Goal: Information Seeking & Learning: Learn about a topic

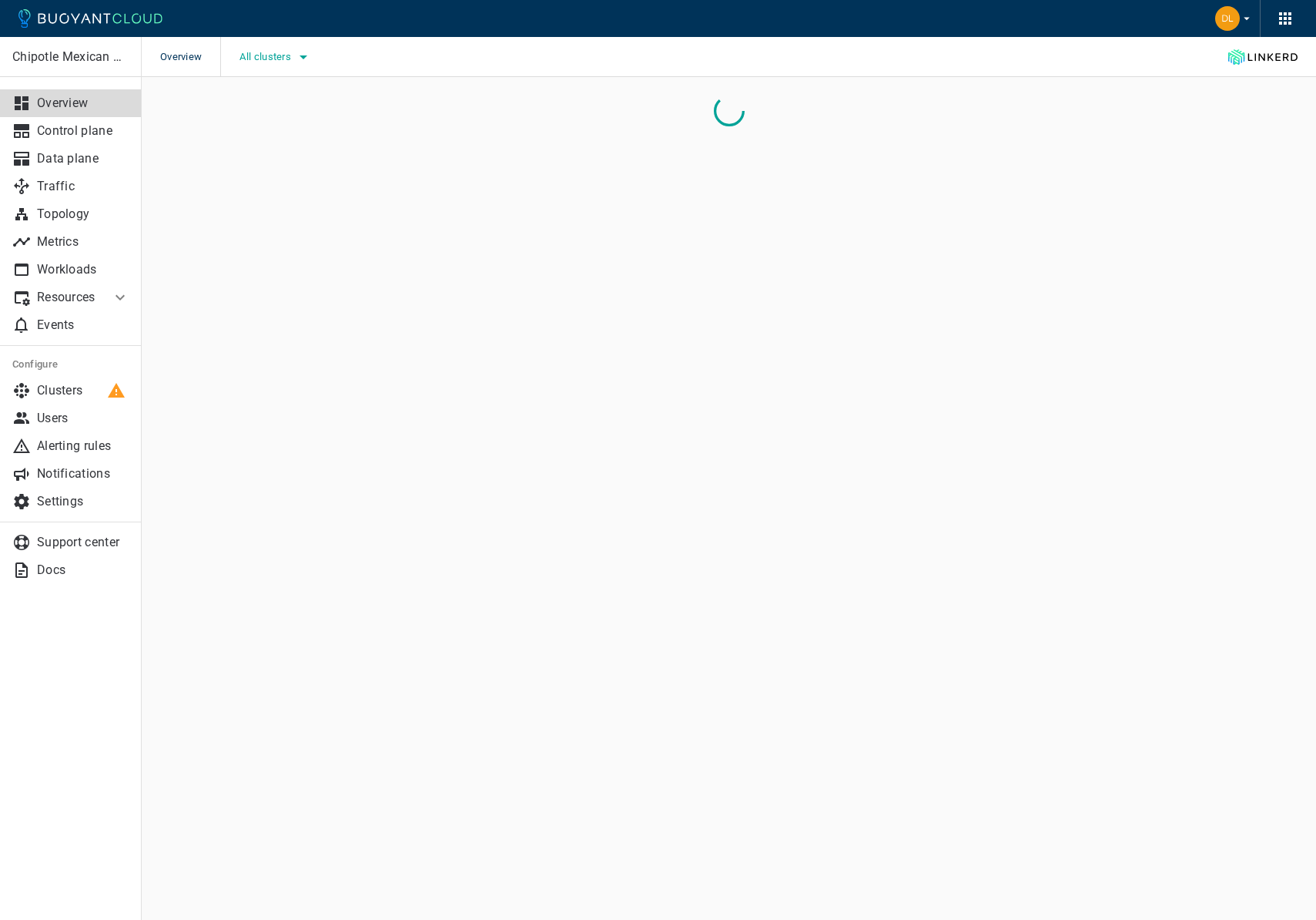
click at [264, 63] on button "All clusters" at bounding box center [276, 57] width 73 height 23
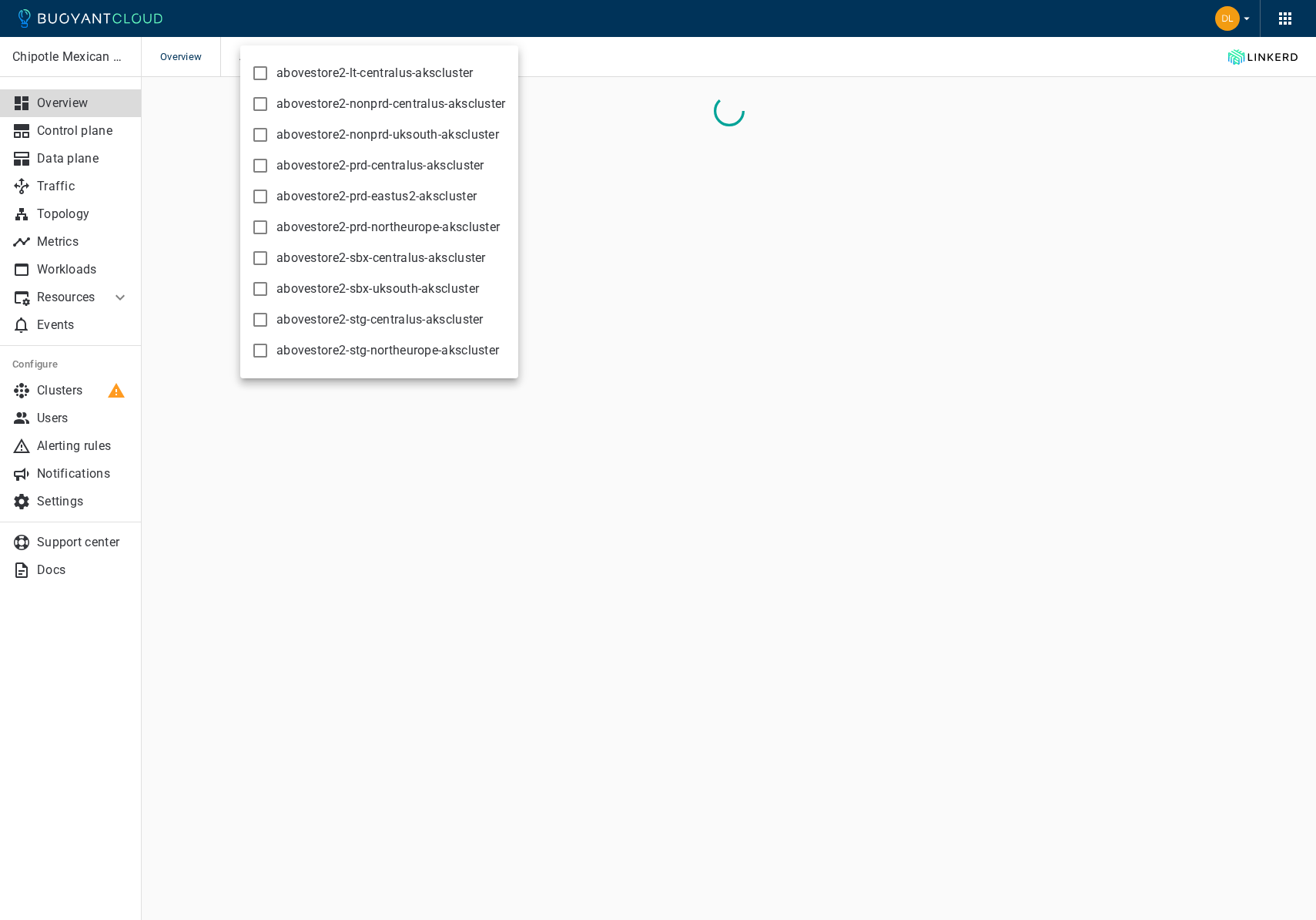
click at [316, 105] on span "abovestore2-nonprd-centralus-akscluster" at bounding box center [391, 104] width 230 height 16
click at [269, 105] on input "abovestore2-nonprd-centralus-akscluster" at bounding box center [260, 104] width 19 height 19
checkbox input "true"
click at [652, 134] on div at bounding box center [658, 460] width 1316 height 920
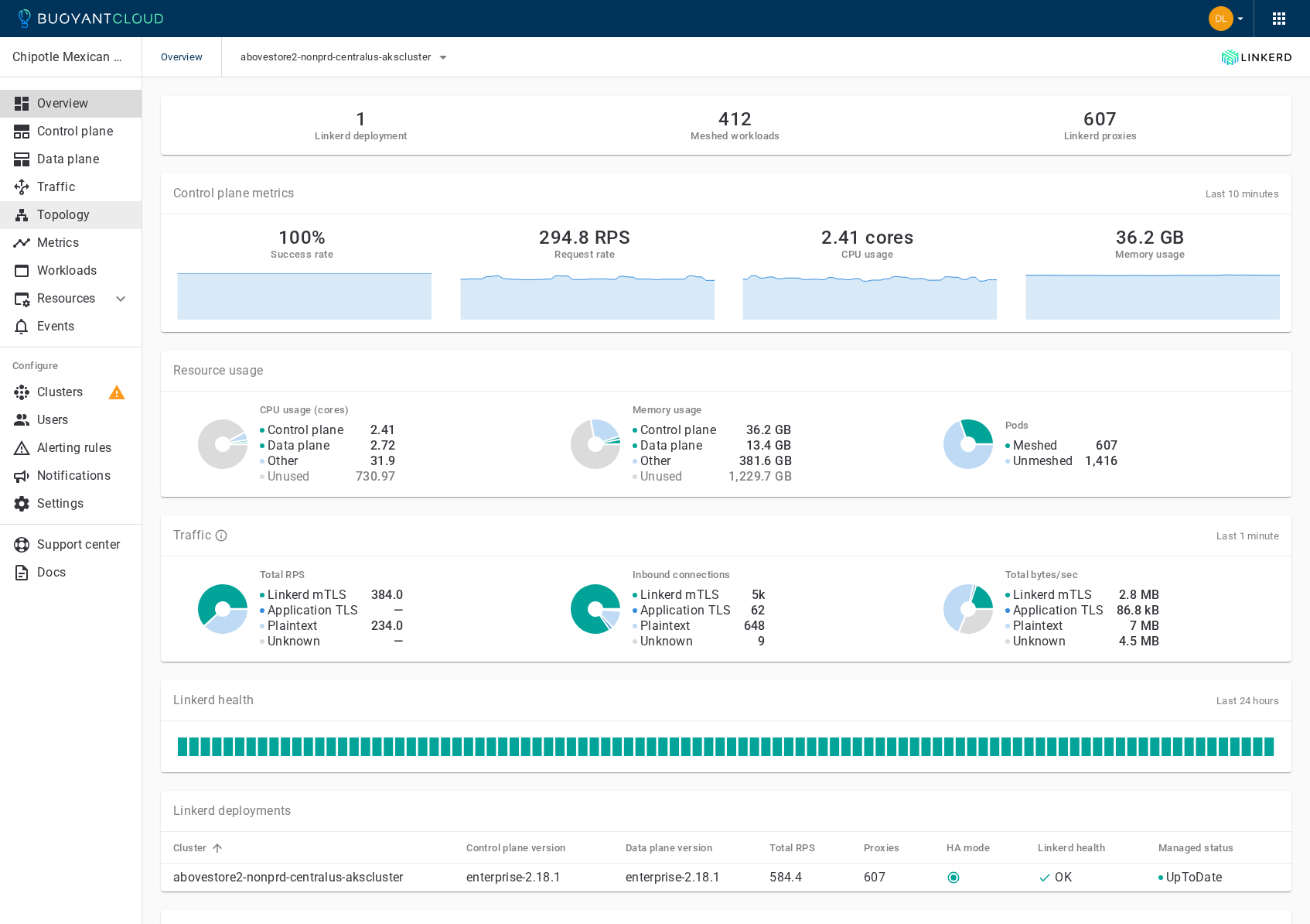
click at [60, 220] on p "Topology" at bounding box center [84, 215] width 93 height 16
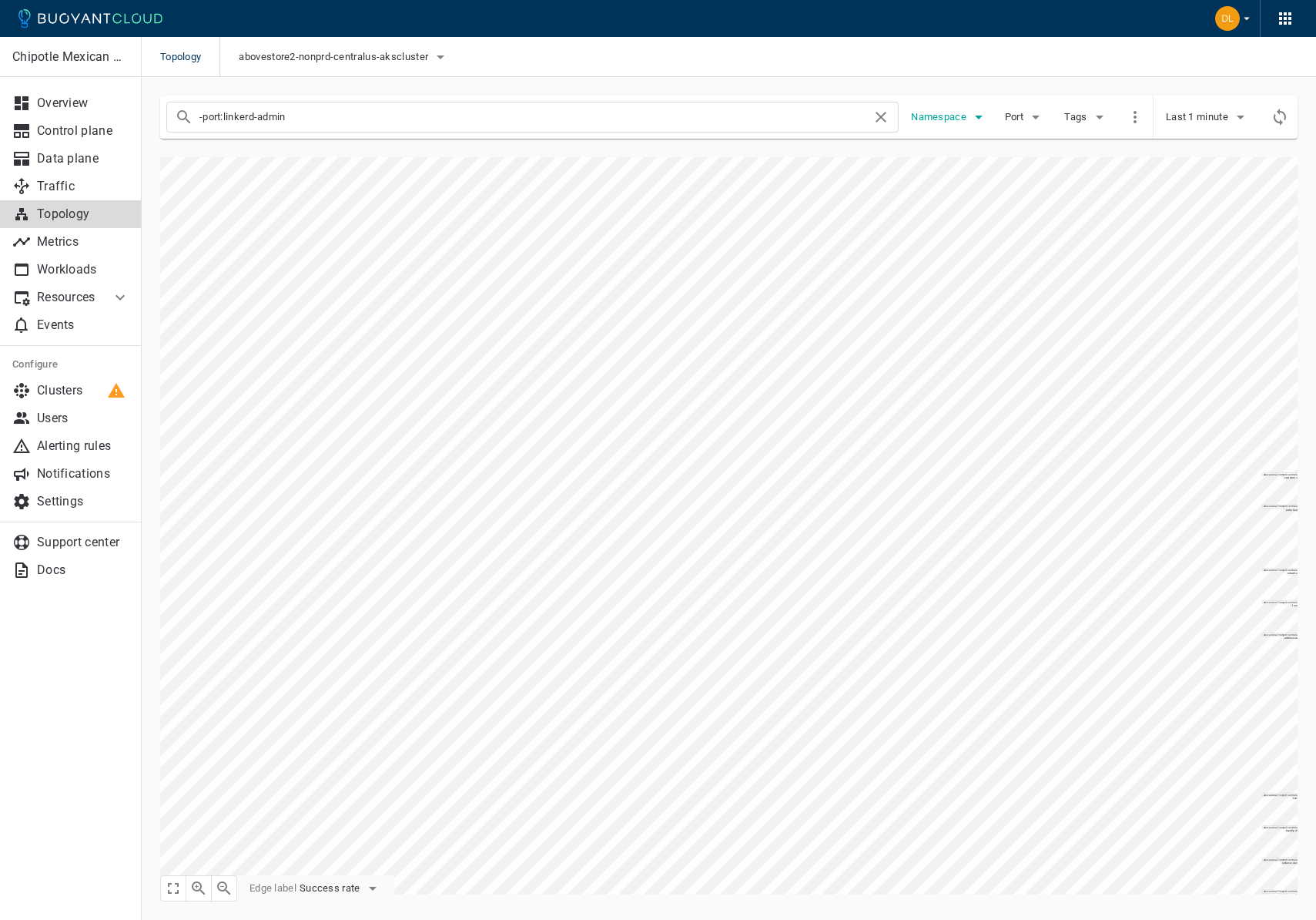
click at [965, 114] on span "Namespace" at bounding box center [940, 117] width 58 height 12
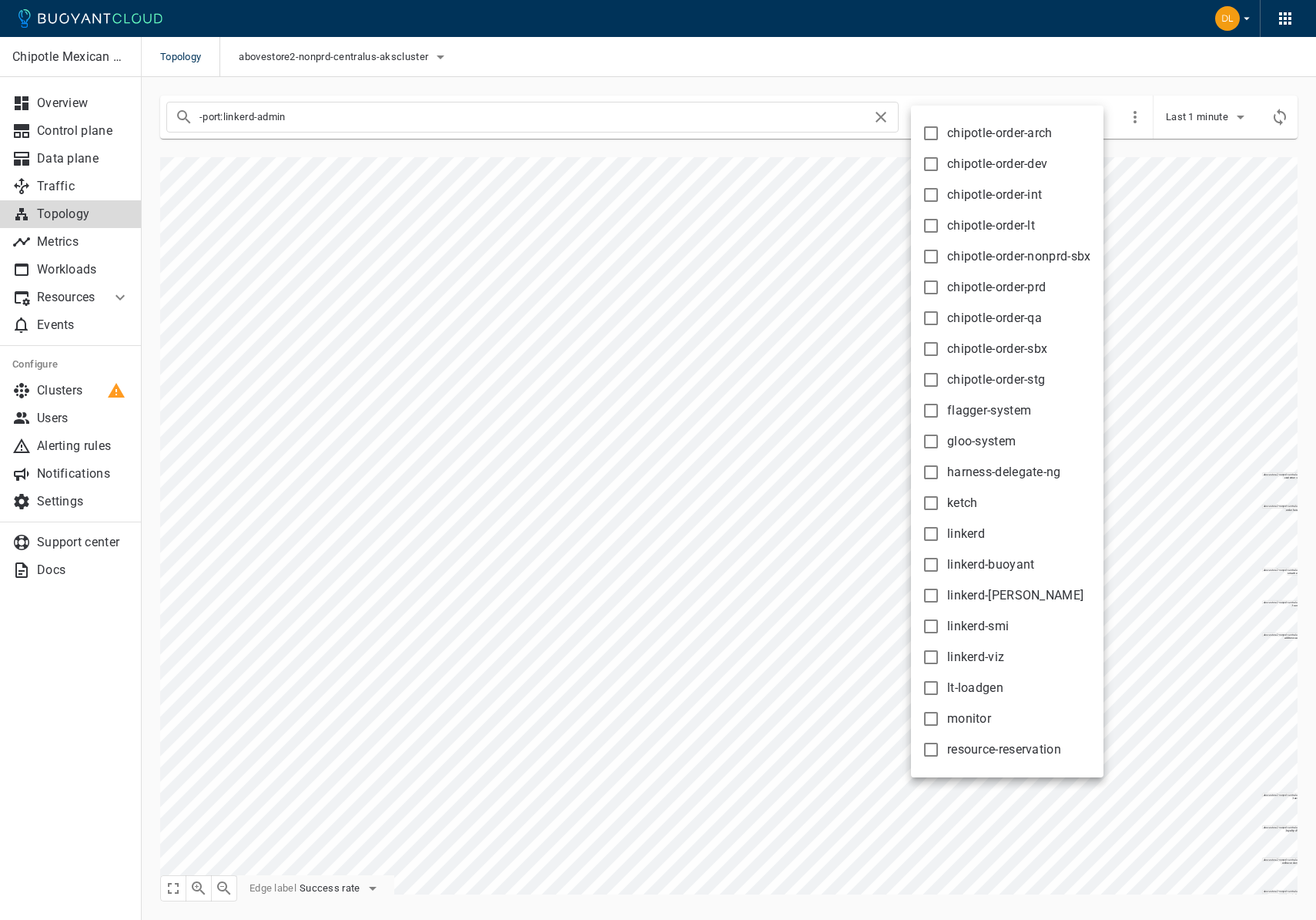
click at [952, 165] on span "chipotle-order-dev" at bounding box center [997, 164] width 100 height 16
click at [940, 165] on input "chipotle-order-dev" at bounding box center [931, 164] width 19 height 19
checkbox input "true"
type input "-port:linkerd-admin namespace:chipotle-order-dev"
click at [994, 71] on div at bounding box center [658, 460] width 1316 height 920
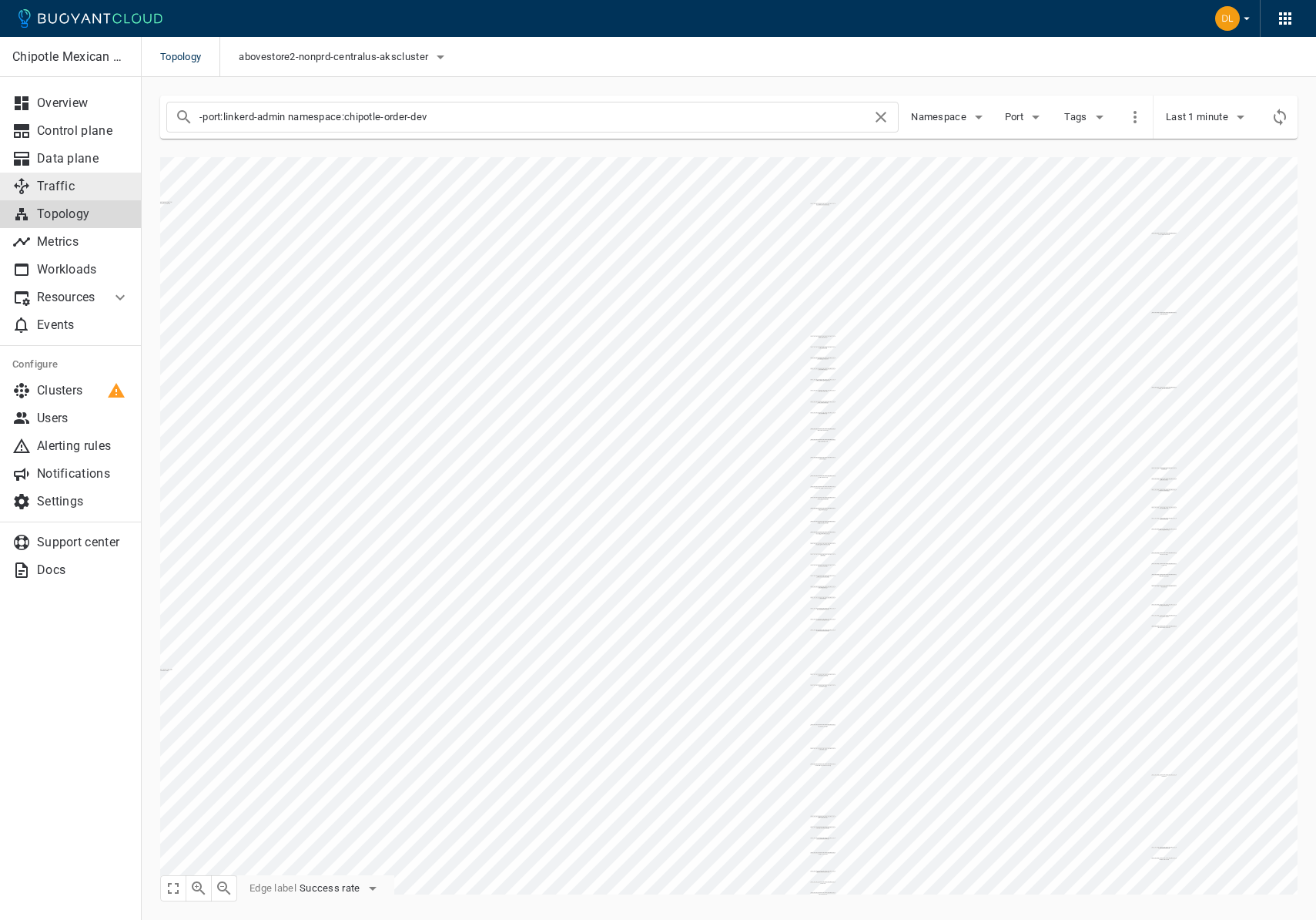
click at [62, 191] on p "Traffic" at bounding box center [83, 186] width 93 height 16
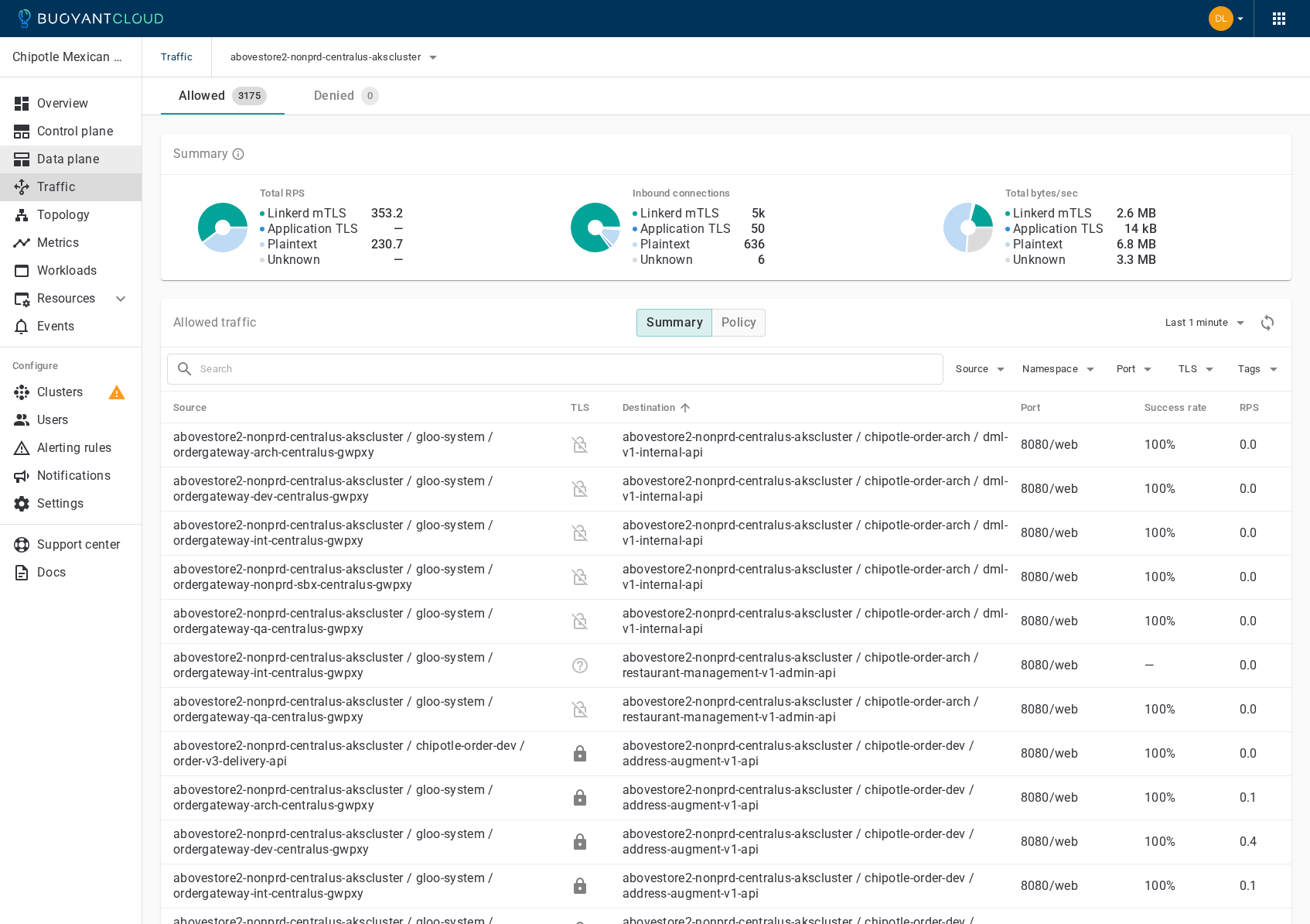
click at [58, 158] on p "Data plane" at bounding box center [84, 159] width 93 height 16
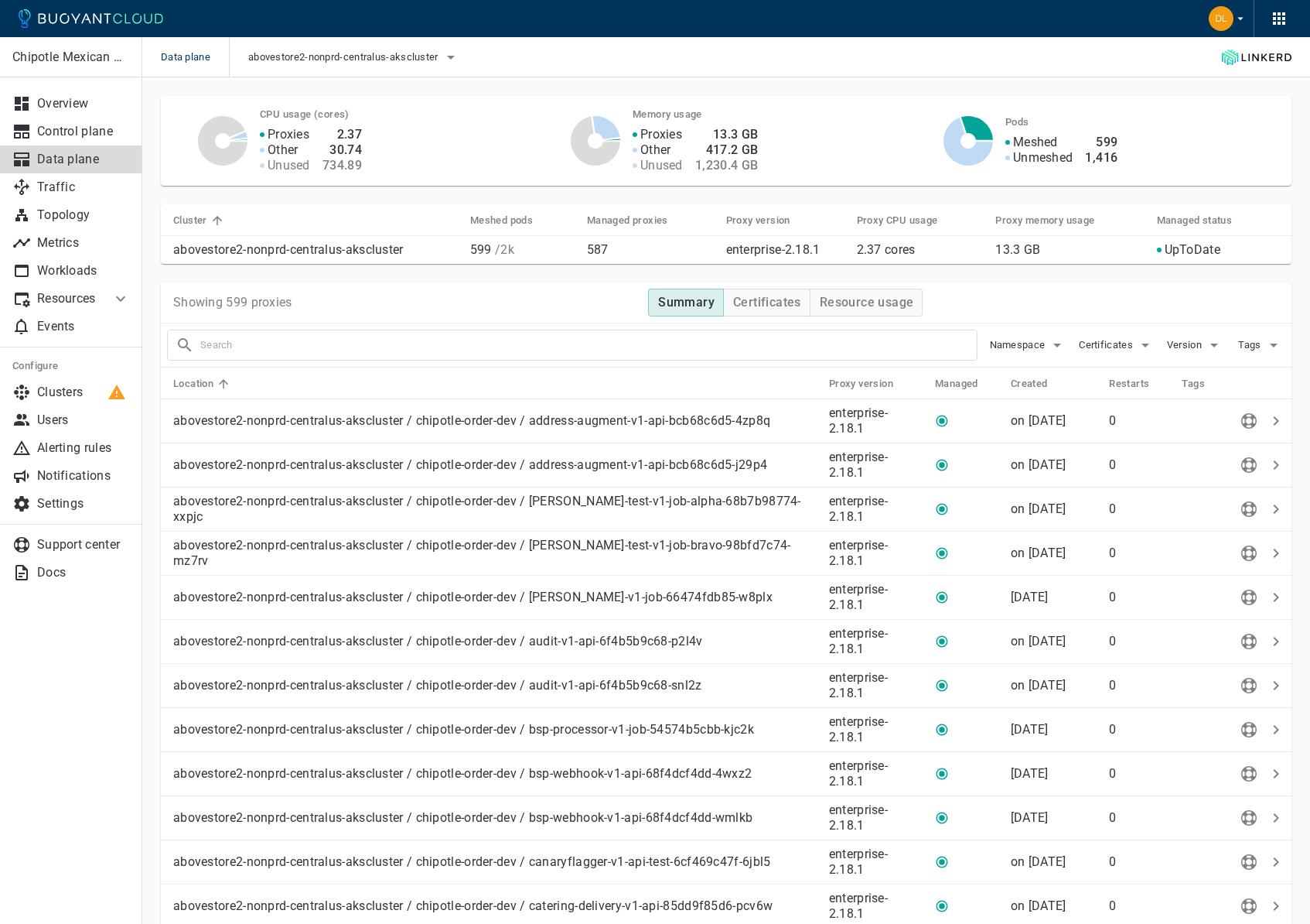
click at [532, 342] on input "text" at bounding box center [588, 344] width 777 height 21
type input "restaurant"
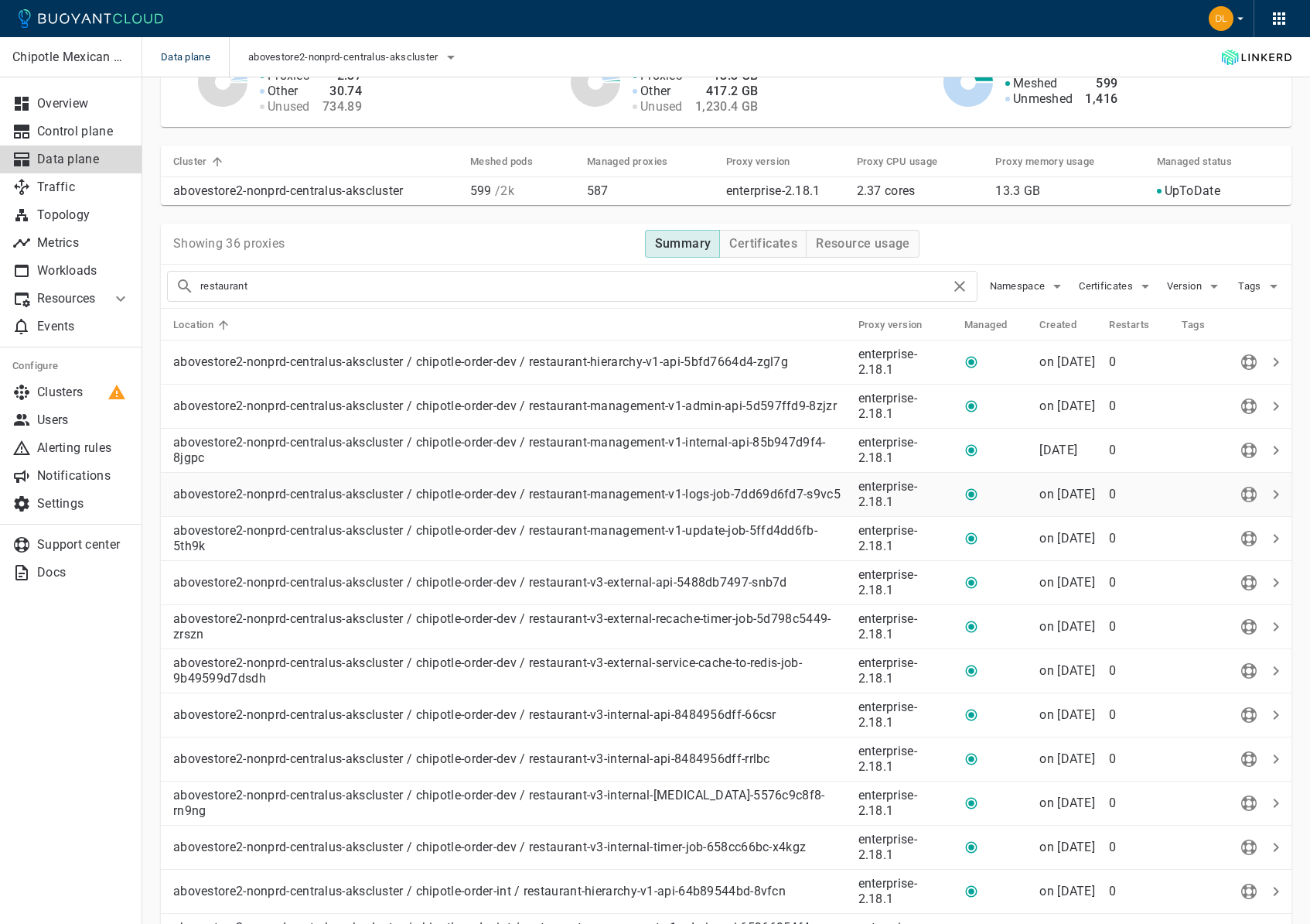
scroll to position [102, 0]
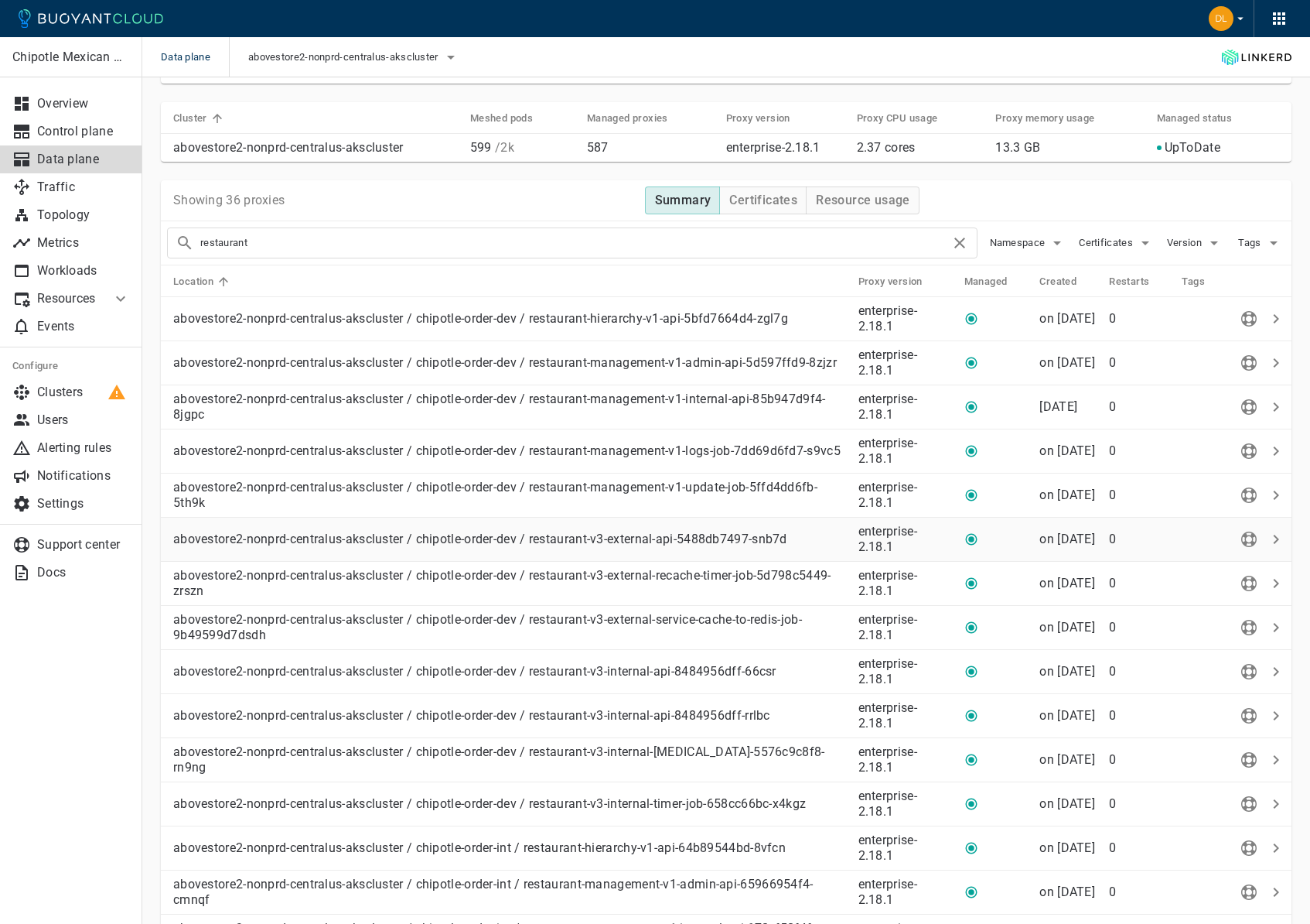
click at [576, 536] on p "abovestore2-nonprd-centralus-akscluster / chipotle-order-dev / restaurant-v3-ex…" at bounding box center [509, 539] width 673 height 16
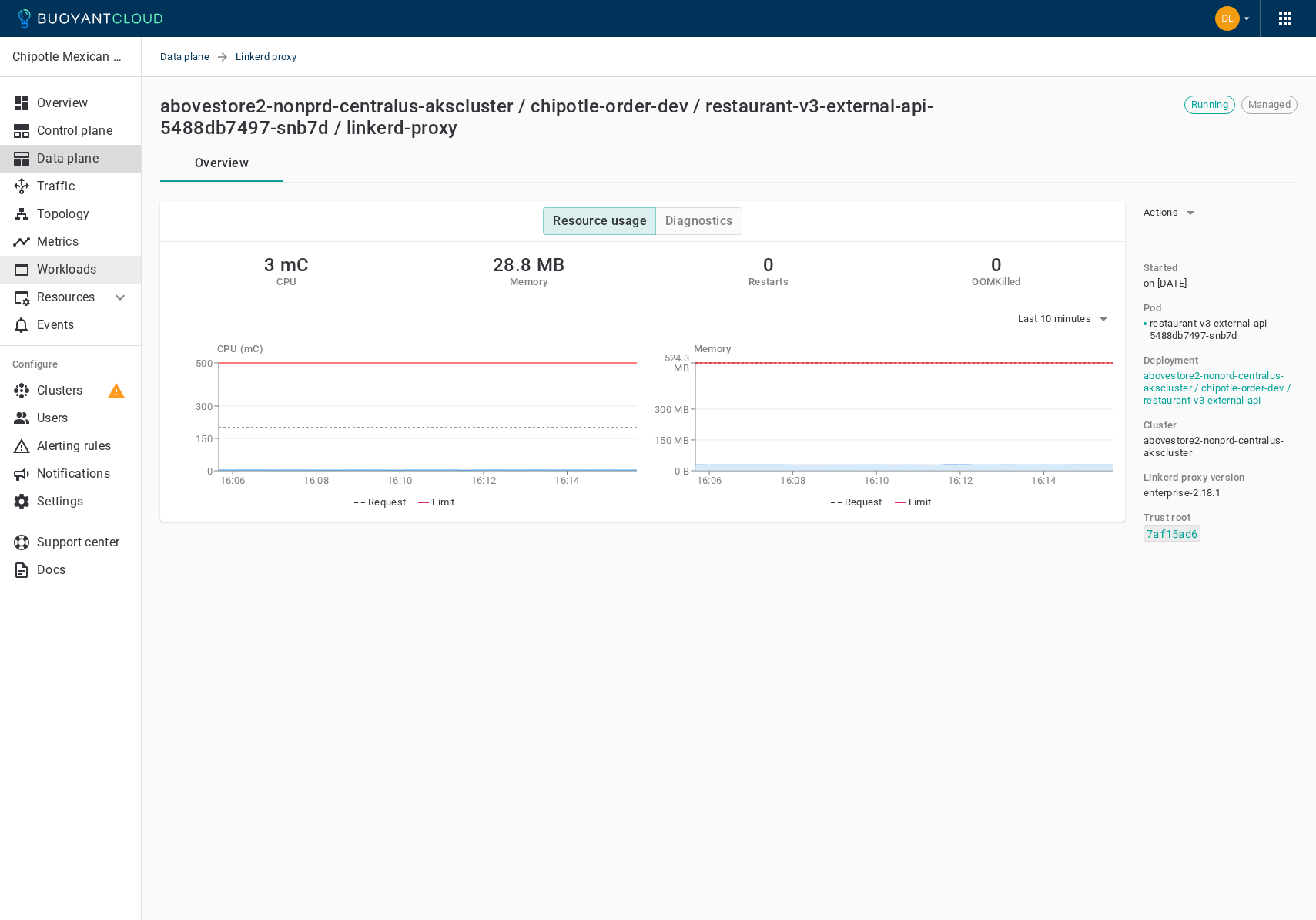
click at [66, 273] on p "Workloads" at bounding box center [83, 270] width 93 height 16
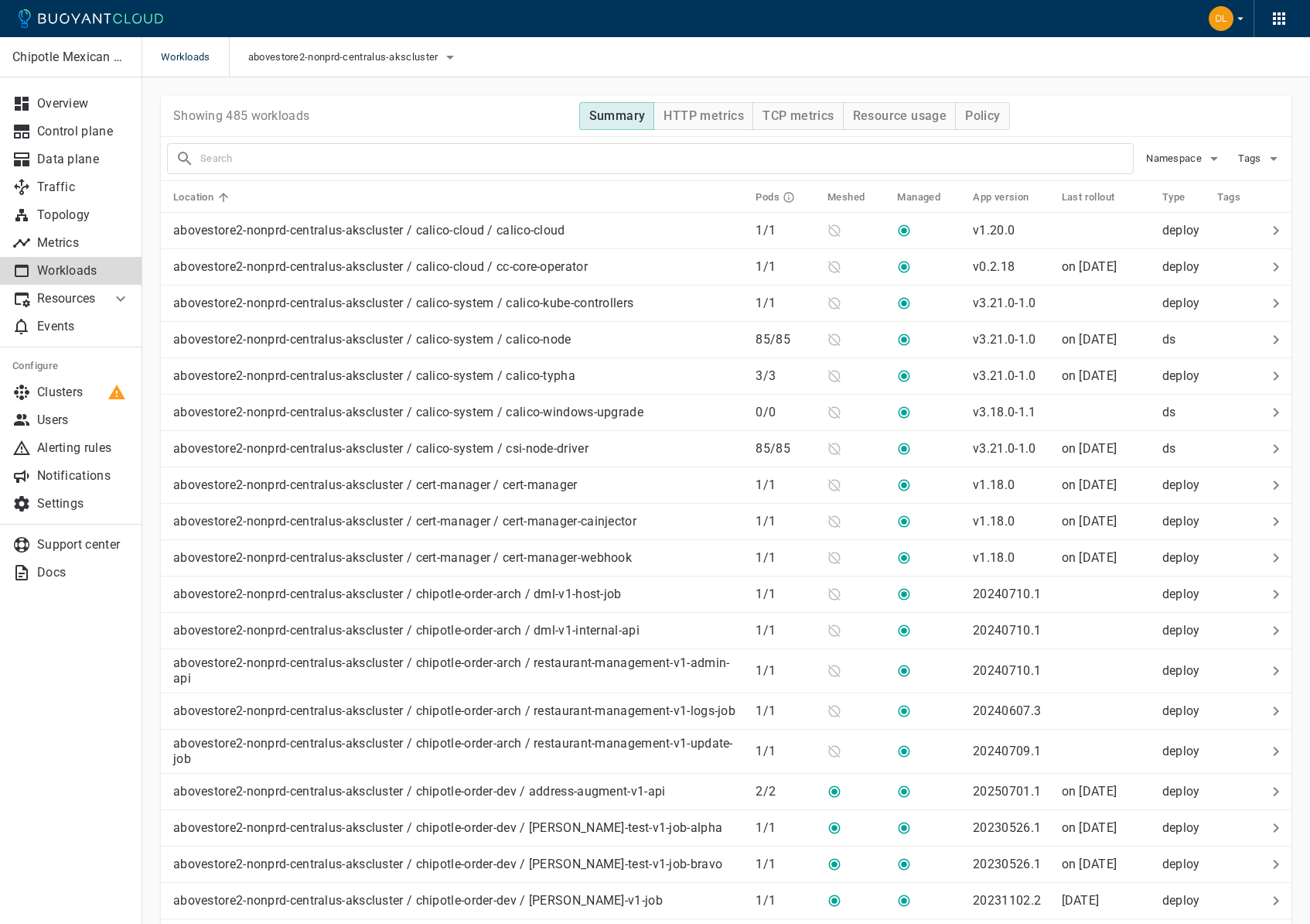
click at [530, 164] on input "text" at bounding box center [666, 158] width 933 height 21
type input "restaurant"
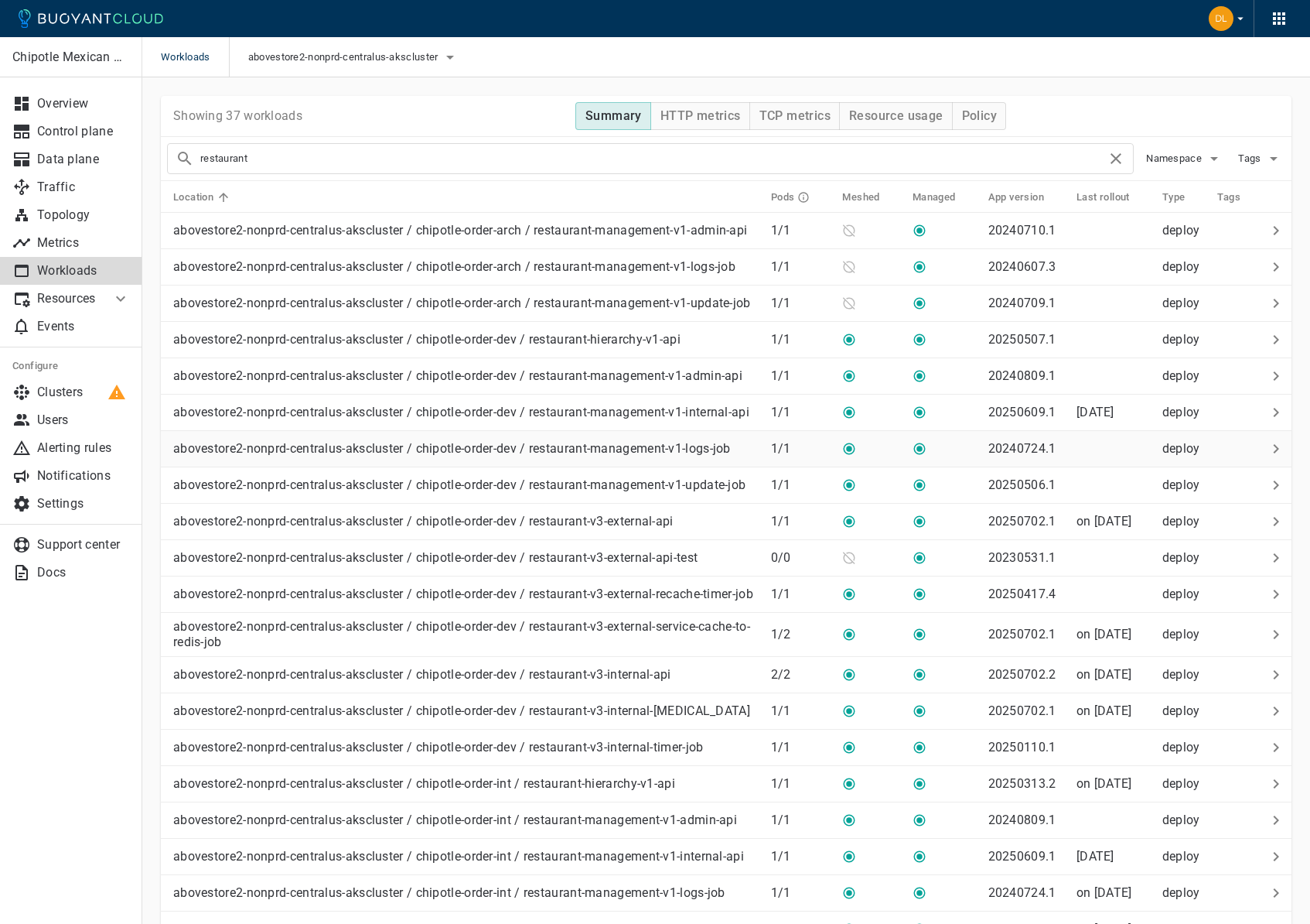
scroll to position [10, 0]
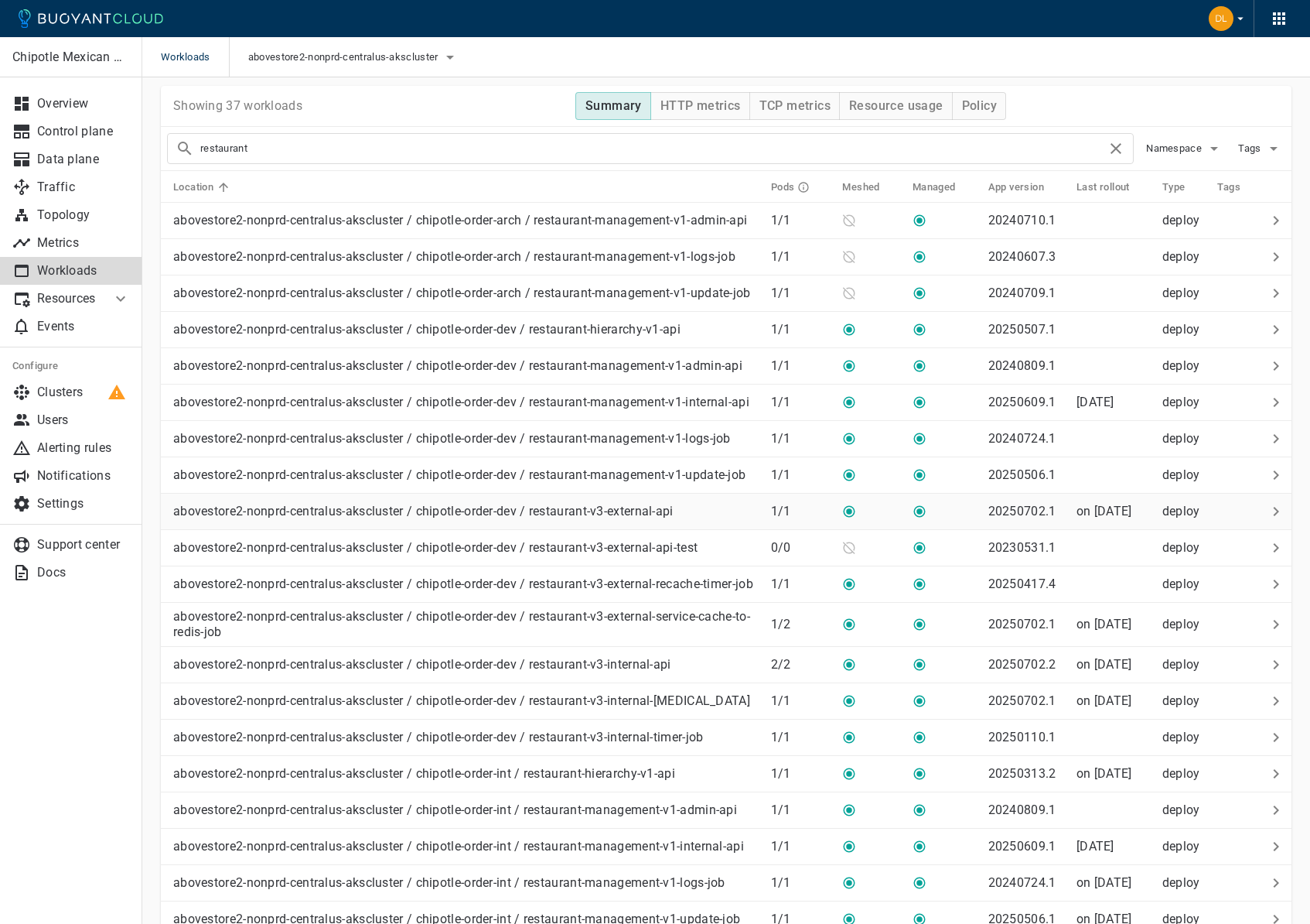
click at [612, 519] on p "abovestore2-nonprd-centralus-akscluster / chipotle-order-dev / restaurant-v3-ex…" at bounding box center [423, 511] width 501 height 16
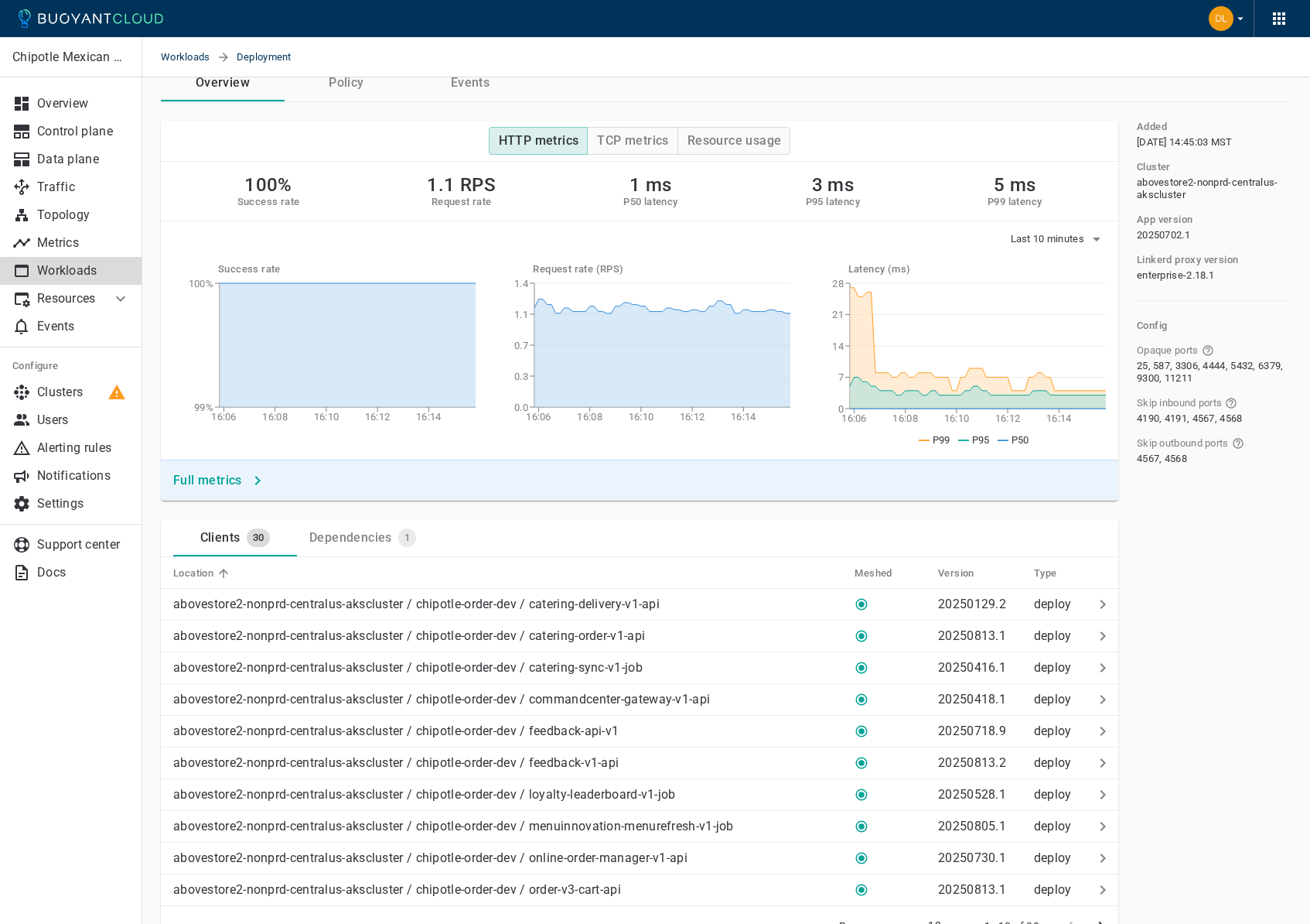
scroll to position [80, 0]
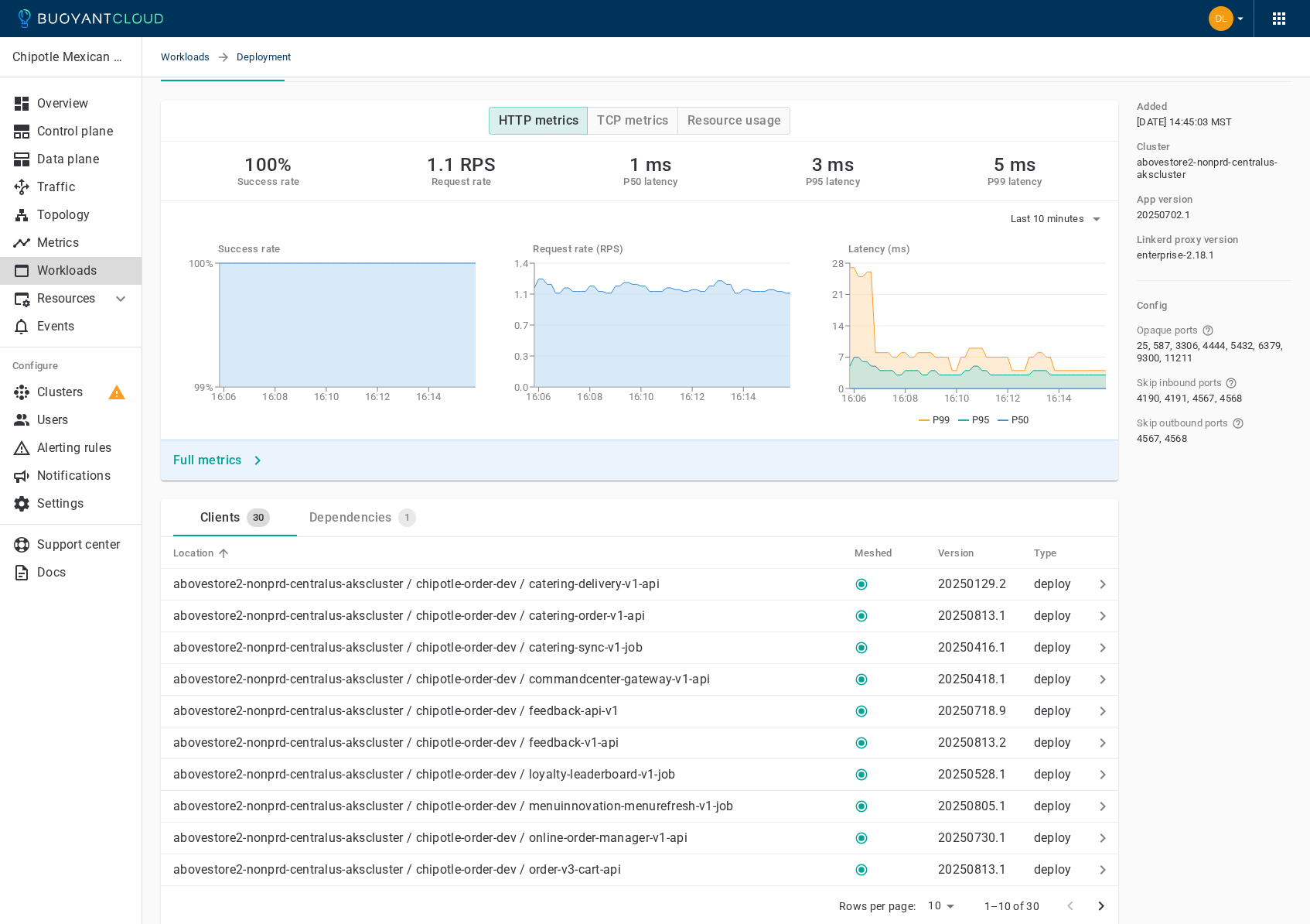
click at [368, 516] on div "Dependencies" at bounding box center [348, 514] width 89 height 21
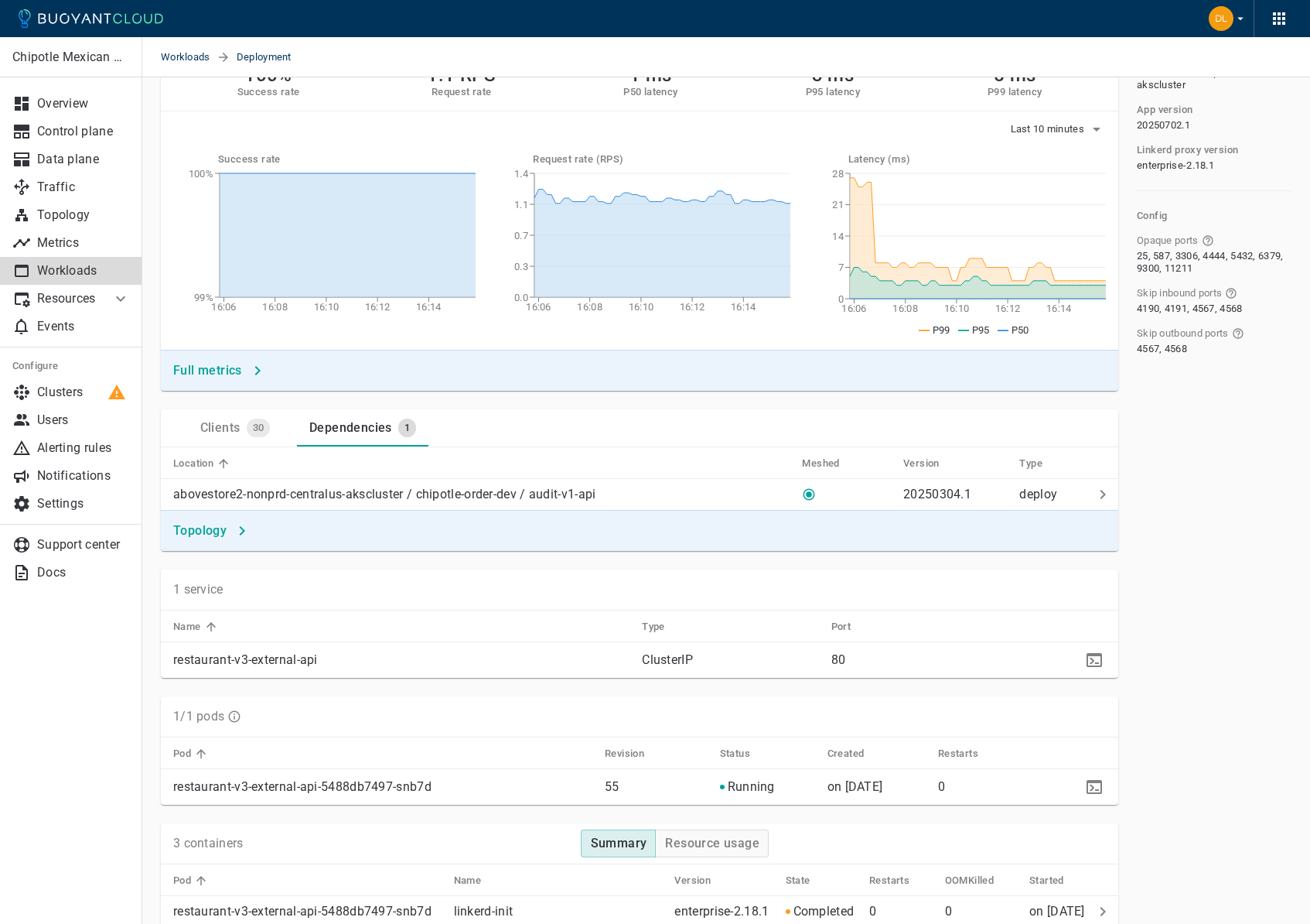
scroll to position [180, 0]
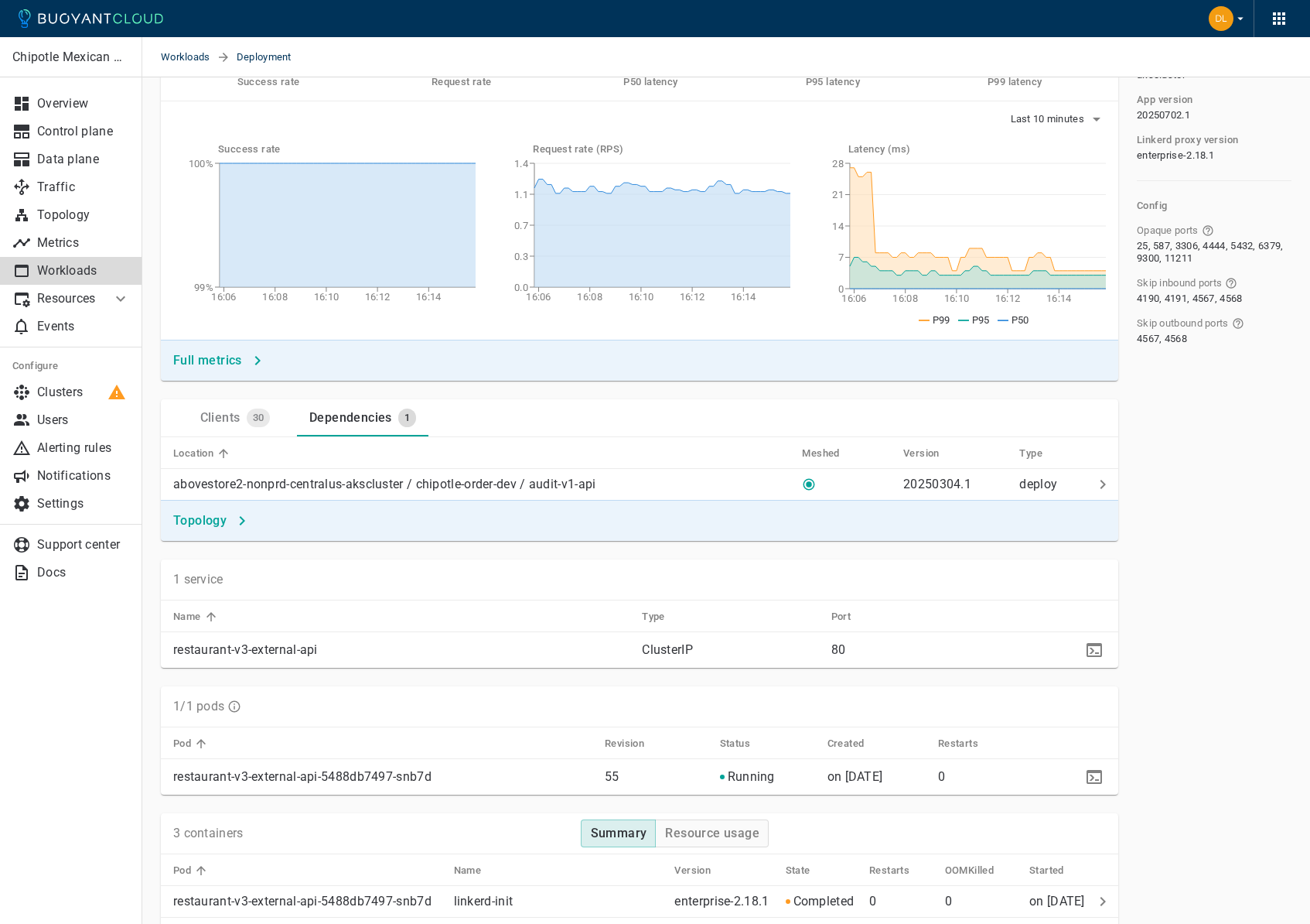
click at [191, 524] on h4 "Topology" at bounding box center [199, 520] width 53 height 16
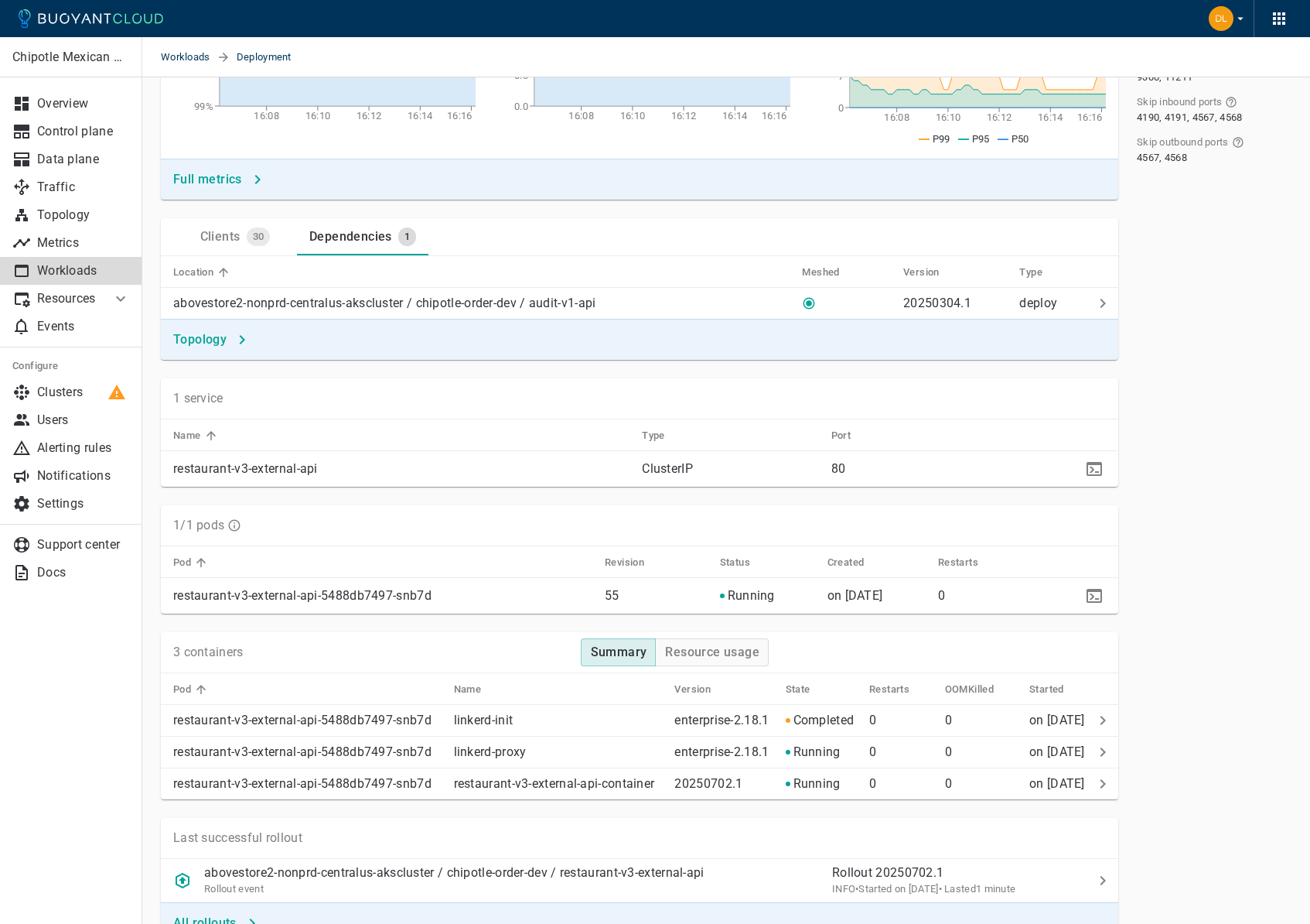
scroll to position [293, 0]
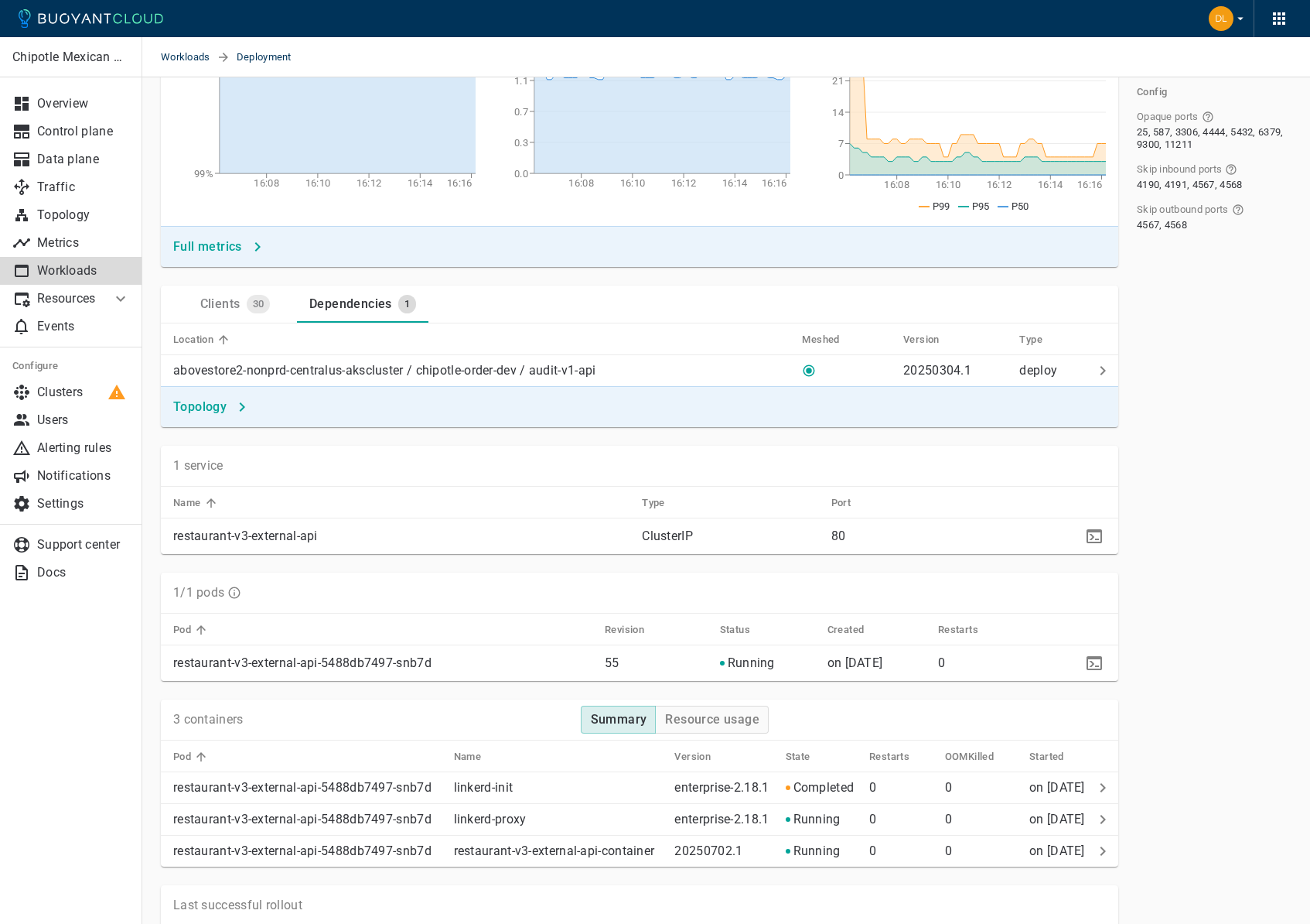
click at [226, 290] on div "Clients" at bounding box center [218, 301] width 47 height 21
